Goal: Go to known website: Access a specific website the user already knows

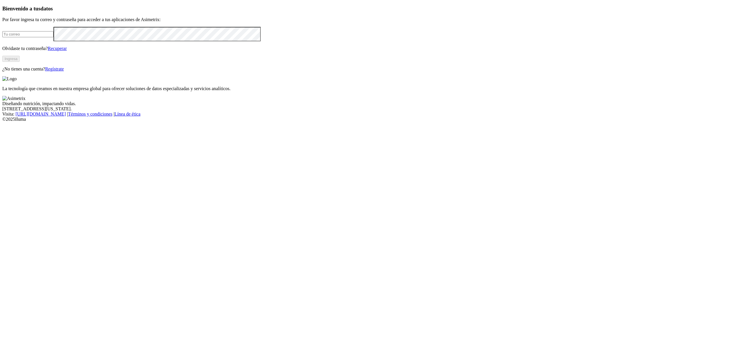
type input "[EMAIL_ADDRESS][DOMAIN_NAME]"
click at [20, 62] on button "Ingresa" at bounding box center [10, 59] width 17 height 6
